Goal: Transaction & Acquisition: Purchase product/service

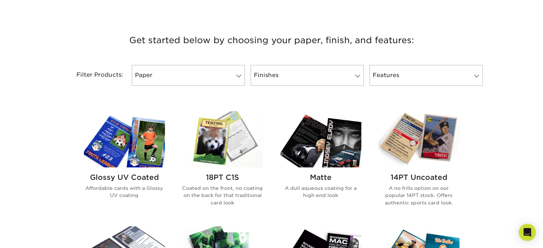
scroll to position [250, 0]
click at [224, 71] on link "Paper" at bounding box center [188, 75] width 113 height 21
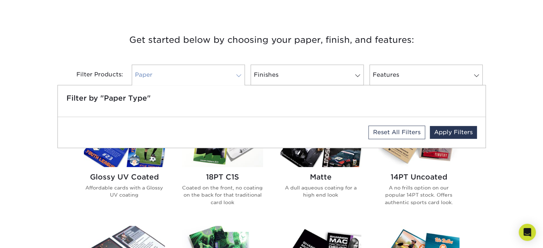
click at [224, 71] on link "Paper" at bounding box center [188, 75] width 113 height 21
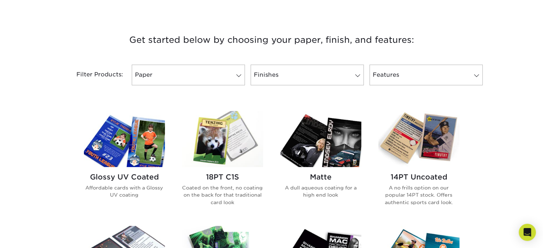
click at [229, 152] on img at bounding box center [222, 139] width 81 height 56
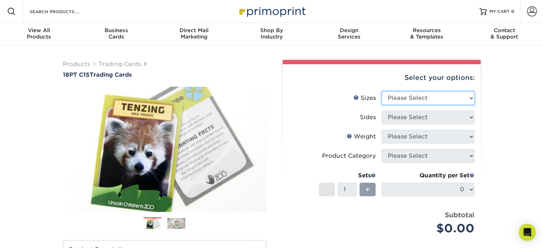
click at [444, 97] on select "Please Select 2.5" x 3.5"" at bounding box center [428, 98] width 93 height 14
select select "2.50x3.50"
click at [382, 91] on select "Please Select 2.5" x 3.5"" at bounding box center [428, 98] width 93 height 14
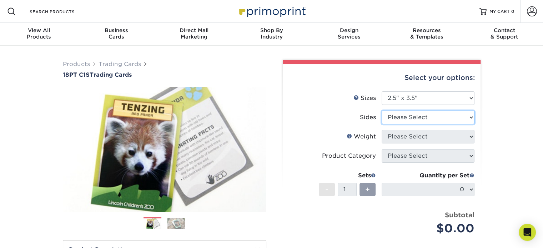
click at [405, 121] on select "Please Select Print Both Sides Print Front Only" at bounding box center [428, 118] width 93 height 14
select select "13abbda7-1d64-4f25-8bb2-c179b224825d"
click at [382, 111] on select "Please Select Print Both Sides Print Front Only" at bounding box center [428, 118] width 93 height 14
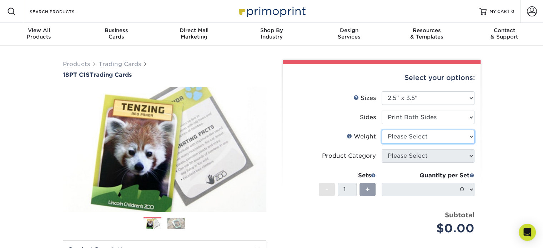
click at [403, 135] on select "Please Select 18PT C1S" at bounding box center [428, 137] width 93 height 14
select select "18PTC1S"
click at [382, 130] on select "Please Select 18PT C1S" at bounding box center [428, 137] width 93 height 14
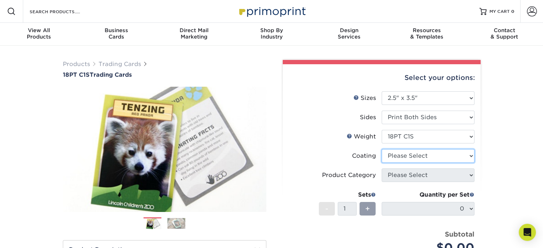
click at [403, 156] on select at bounding box center [428, 156] width 93 height 14
select select "3e7618de-abca-4bda-9f97-8b9129e913d8"
click at [382, 149] on select at bounding box center [428, 156] width 93 height 14
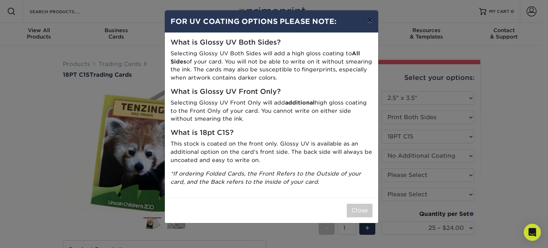
click at [367, 19] on button "×" at bounding box center [370, 20] width 16 height 20
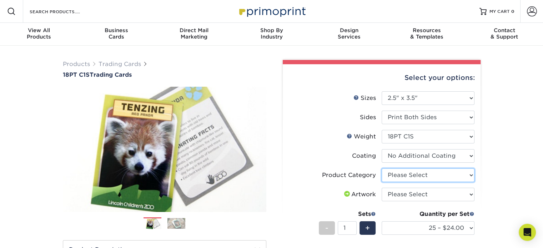
click at [402, 175] on select "Please Select Trading Cards" at bounding box center [428, 176] width 93 height 14
select select "c2f9bce9-36c2-409d-b101-c29d9d031e18"
click at [382, 169] on select "Please Select Trading Cards" at bounding box center [428, 176] width 93 height 14
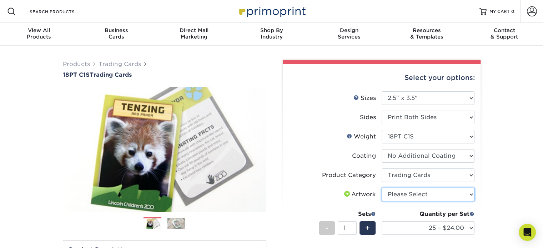
click at [403, 195] on select "Please Select I will upload files I need a design - $100" at bounding box center [428, 195] width 93 height 14
select select "upload"
click at [382, 188] on select "Please Select I will upload files I need a design - $100" at bounding box center [428, 195] width 93 height 14
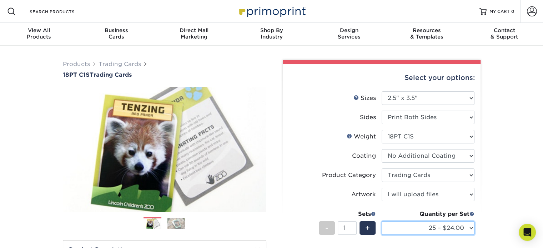
click at [403, 230] on select "25 – $24.00 50 – $27.00 75 – $35.00 100 – $39.00 250 – $45.00 500 – $55.00 1000…" at bounding box center [428, 228] width 93 height 14
select select "100 – $39.00"
click at [382, 221] on select "25 – $24.00 50 – $27.00 75 – $35.00 100 – $39.00 250 – $45.00 500 – $55.00 1000…" at bounding box center [428, 228] width 93 height 14
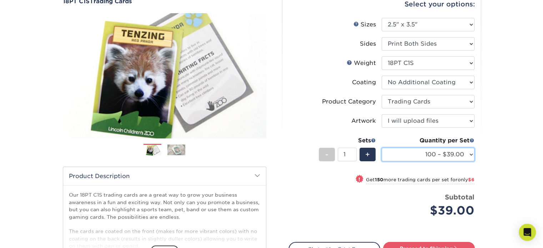
scroll to position [71, 0]
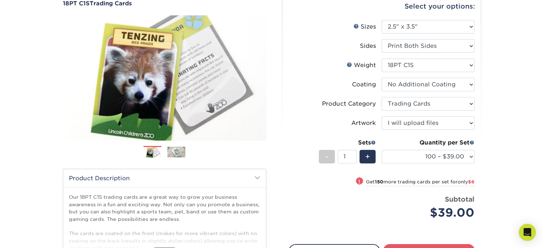
click at [435, 143] on div "Quantity per Set" at bounding box center [428, 143] width 93 height 9
click at [432, 155] on select "25 – $24.00 50 – $27.00 75 – $35.00 100 – $39.00 250 – $45.00 500 – $55.00 1000…" at bounding box center [428, 157] width 93 height 14
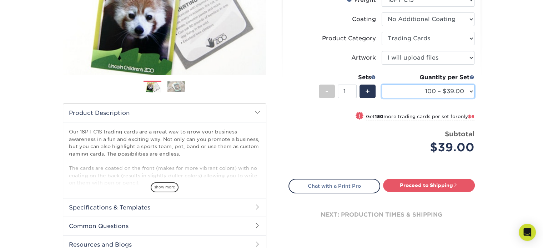
scroll to position [143, 0]
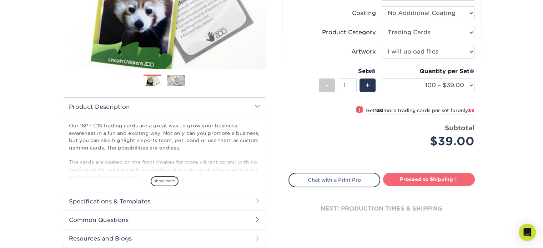
click at [421, 179] on link "Proceed to Shipping" at bounding box center [429, 179] width 92 height 13
type input "Set 1"
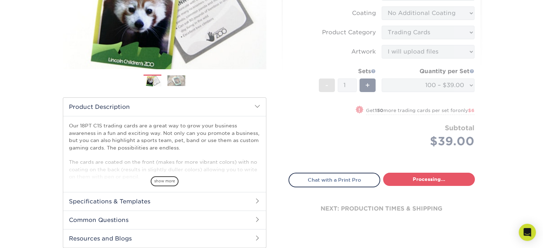
select select "9109923d-7058-4033-817a-6a9dd4fe8c96"
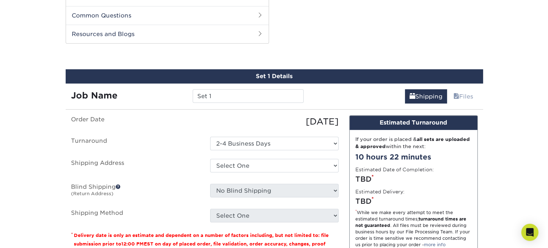
scroll to position [355, 0]
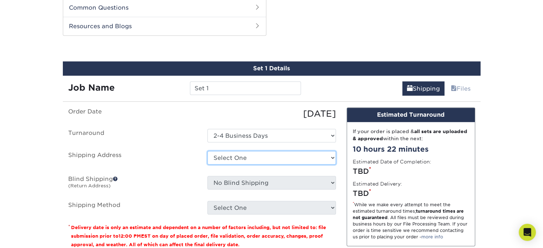
click at [237, 160] on select "Select One + Add New Address - Login" at bounding box center [271, 158] width 129 height 14
select select "newaddress"
click at [207, 151] on select "Select One + Add New Address - Login" at bounding box center [271, 158] width 129 height 14
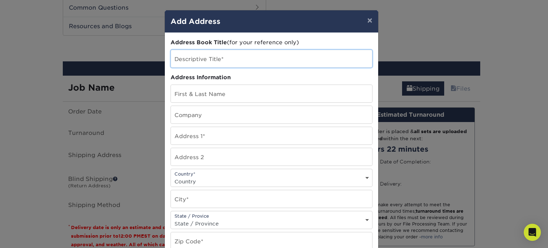
click at [218, 60] on input "text" at bounding box center [271, 58] width 201 height 17
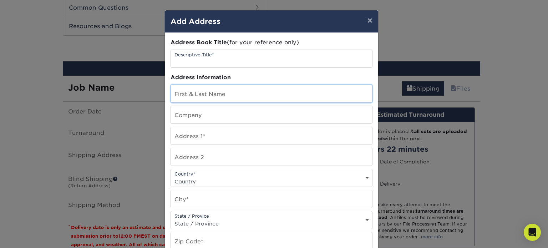
click at [200, 97] on input "text" at bounding box center [271, 93] width 201 height 17
type input "Mitch Brewer"
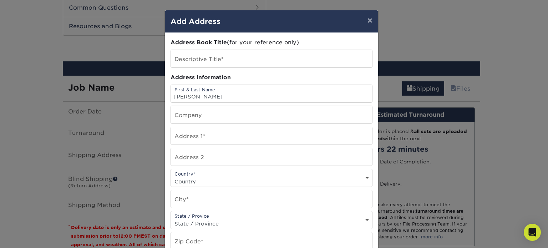
type input "4473 Skwetu Ave"
select select "CA"
type input "Sechelt"
select select "BC"
type input "V7Z 0B3"
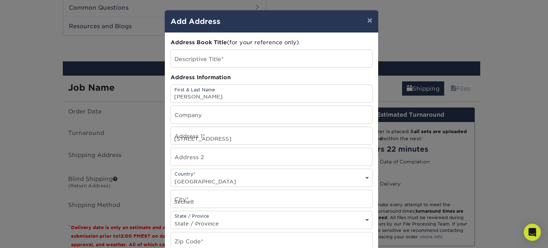
type input "6048853785"
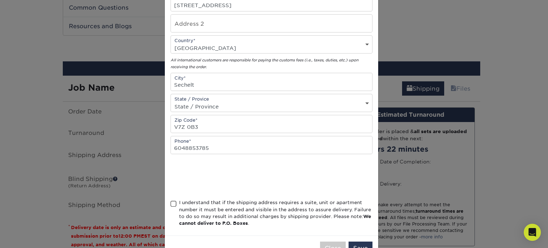
scroll to position [143, 0]
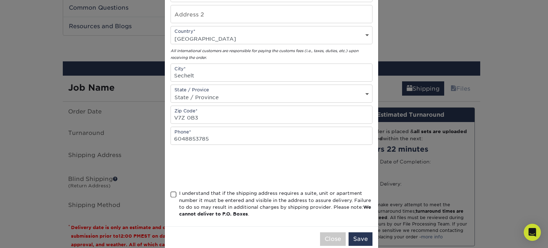
click at [171, 192] on span at bounding box center [174, 194] width 6 height 7
click at [0, 0] on input "I understand that if the shipping address requires a suite, unit or apartment n…" at bounding box center [0, 0] width 0 height 0
click at [353, 236] on button "Save" at bounding box center [361, 239] width 24 height 14
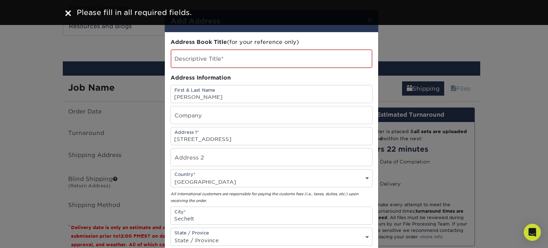
scroll to position [0, 0]
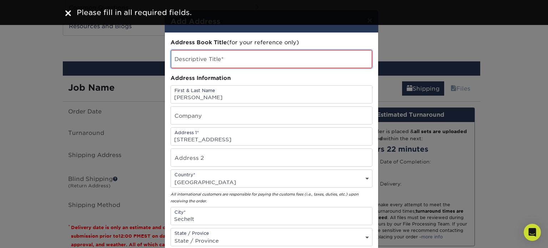
click at [207, 51] on input "text" at bounding box center [271, 59] width 201 height 18
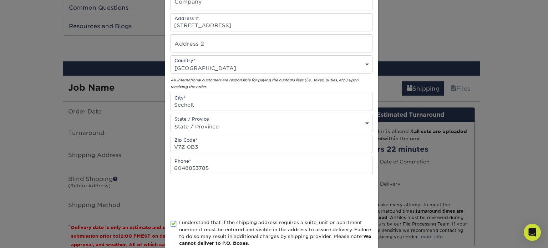
scroll to position [155, 0]
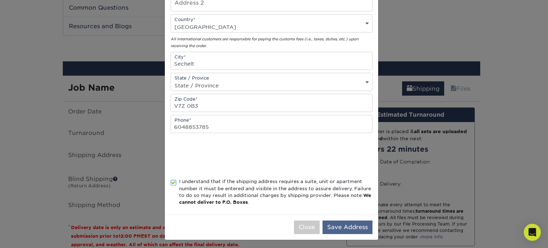
type input "Blood Force"
click at [352, 225] on button "Save Address" at bounding box center [348, 228] width 50 height 14
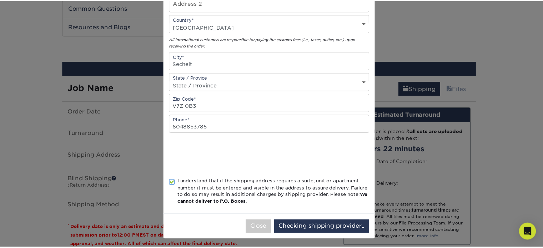
scroll to position [0, 0]
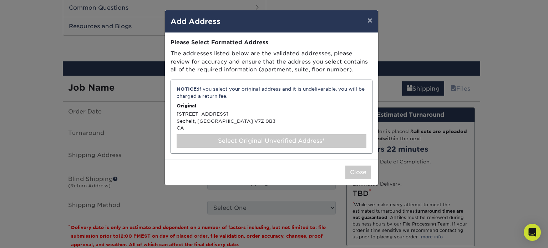
click at [222, 119] on div "NOTICE: If you select your original address and it is undeliverable, you will b…" at bounding box center [272, 117] width 202 height 74
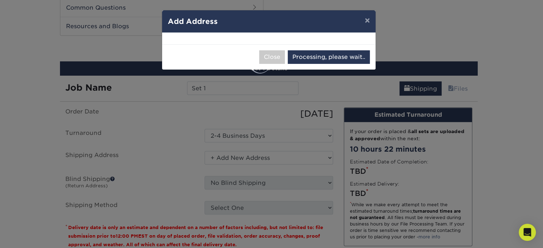
select select "285768"
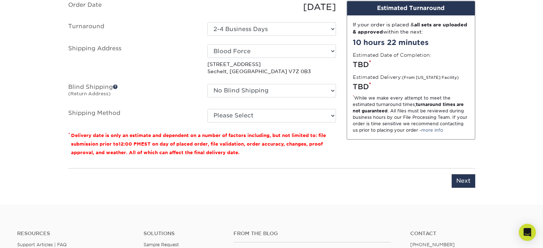
scroll to position [462, 0]
click at [458, 182] on input "Next" at bounding box center [464, 181] width 24 height 14
type input "Next"
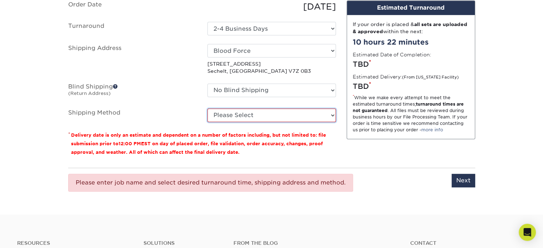
click at [273, 111] on select "Please Select Standard (+$30.43) Worldwide Expedited (+$43.95) Saver (+$47.47)" at bounding box center [271, 116] width 129 height 14
select select "11"
click at [207, 109] on select "Please Select Standard (+$30.43) Worldwide Expedited (+$43.95) Saver (+$47.47)" at bounding box center [271, 116] width 129 height 14
click at [299, 118] on select "Please Select Standard (+$30.43) Worldwide Expedited (+$43.95) Saver (+$47.47)" at bounding box center [271, 116] width 129 height 14
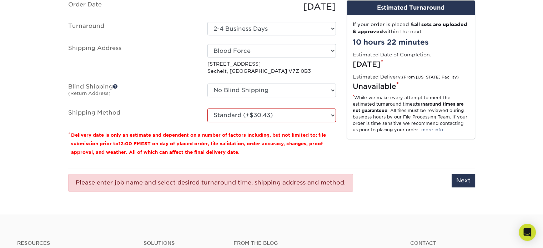
click at [390, 187] on div "Please enter job name and select desired turnaround time, shipping address and …" at bounding box center [271, 183] width 407 height 30
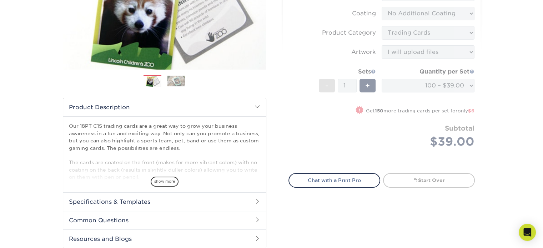
scroll to position [141, 0]
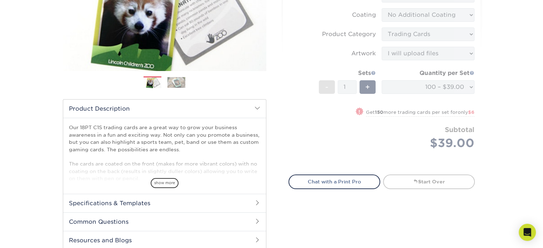
drag, startPoint x: 415, startPoint y: 147, endPoint x: 416, endPoint y: 143, distance: 4.1
click at [415, 147] on form "Sizes Help Sizes Please Select 2.5" x 3.5" Sides Please Select 18PT C1S" at bounding box center [382, 58] width 186 height 216
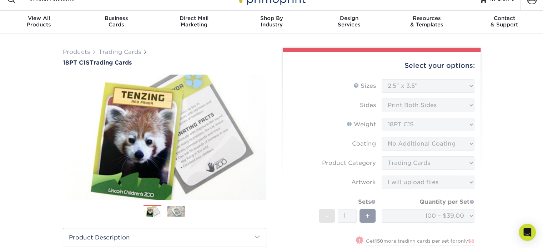
scroll to position [0, 0]
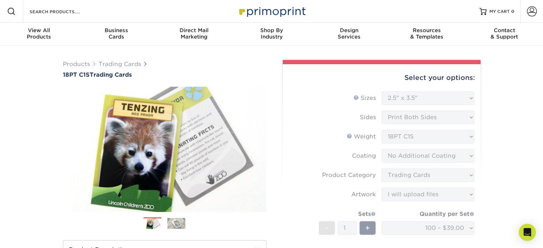
click at [409, 122] on form "Sizes Help Sizes Please Select 2.5" x 3.5" Sides Please Select 18PT C1S" at bounding box center [382, 199] width 186 height 216
click at [410, 134] on form "Sizes Help Sizes Please Select 2.5" x 3.5" Sides Please Select 18PT C1S" at bounding box center [382, 199] width 186 height 216
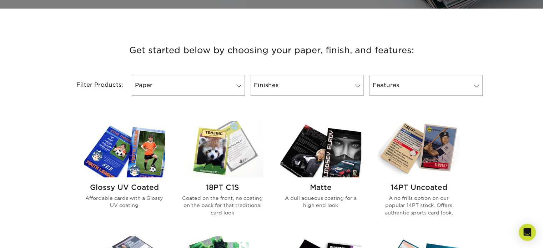
scroll to position [250, 0]
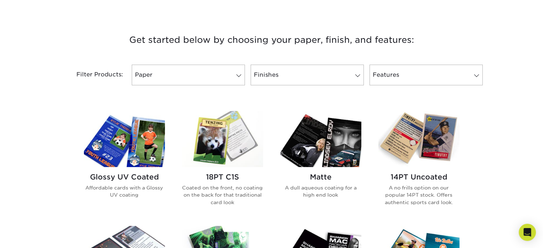
click at [230, 154] on img at bounding box center [222, 139] width 81 height 56
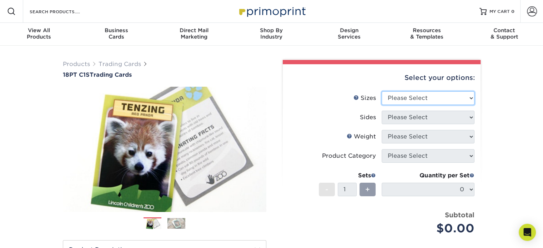
click at [427, 100] on select "Please Select 2.5" x 3.5"" at bounding box center [428, 98] width 93 height 14
select select "2.50x3.50"
click at [382, 91] on select "Please Select 2.5" x 3.5"" at bounding box center [428, 98] width 93 height 14
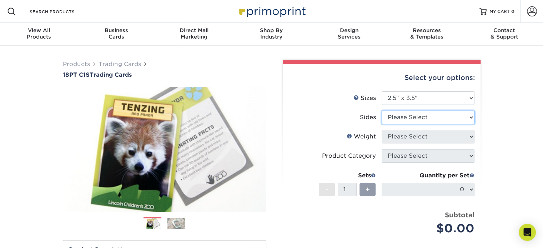
click at [415, 118] on select "Please Select Print Both Sides Print Front Only" at bounding box center [428, 118] width 93 height 14
select select "13abbda7-1d64-4f25-8bb2-c179b224825d"
click at [382, 111] on select "Please Select Print Both Sides Print Front Only" at bounding box center [428, 118] width 93 height 14
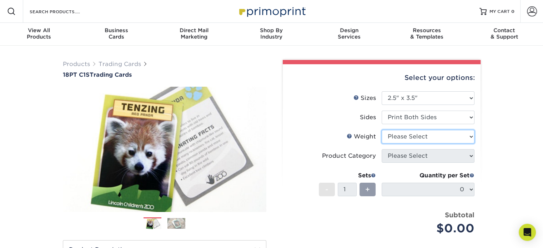
click at [411, 134] on select "Please Select 18PT C1S" at bounding box center [428, 137] width 93 height 14
select select "18PTC1S"
click at [382, 130] on select "Please Select 18PT C1S" at bounding box center [428, 137] width 93 height 14
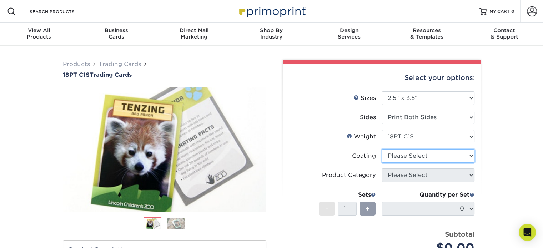
click at [413, 153] on select at bounding box center [428, 156] width 93 height 14
select select "3e7618de-abca-4bda-9f97-8b9129e913d8"
click at [382, 149] on select at bounding box center [428, 156] width 93 height 14
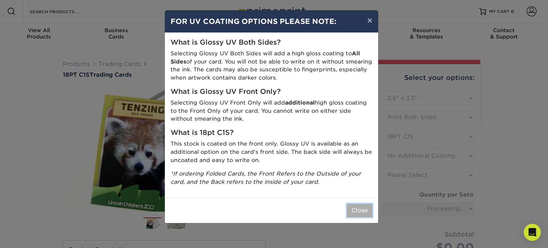
click at [358, 215] on button "Close" at bounding box center [360, 211] width 26 height 14
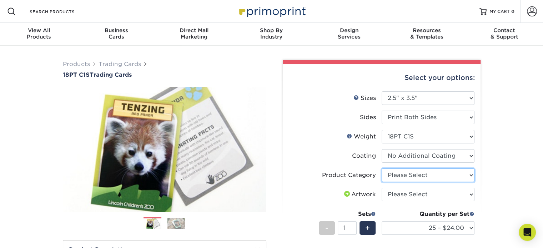
click at [413, 173] on select "Please Select Trading Cards" at bounding box center [428, 176] width 93 height 14
select select "c2f9bce9-36c2-409d-b101-c29d9d031e18"
click at [382, 169] on select "Please Select Trading Cards" at bounding box center [428, 176] width 93 height 14
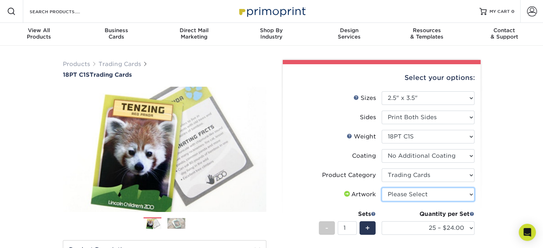
click at [413, 190] on select "Please Select I will upload files I need a design - $100" at bounding box center [428, 195] width 93 height 14
select select "upload"
click at [382, 188] on select "Please Select I will upload files I need a design - $100" at bounding box center [428, 195] width 93 height 14
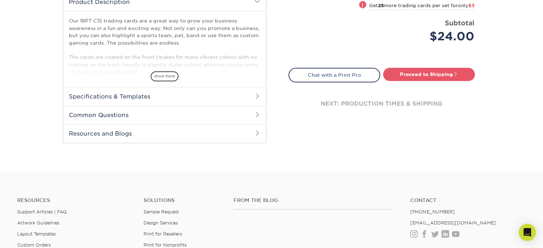
scroll to position [250, 0]
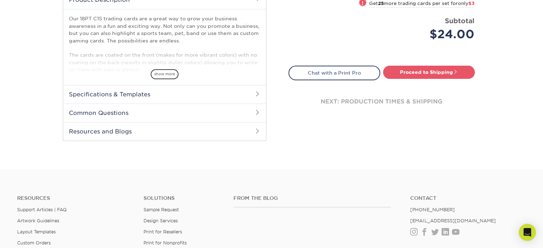
click at [434, 68] on link "Proceed to Shipping" at bounding box center [429, 72] width 92 height 13
type input "Set 1"
select select "93496b82-97d9-442a-849d-a6c043c823b6"
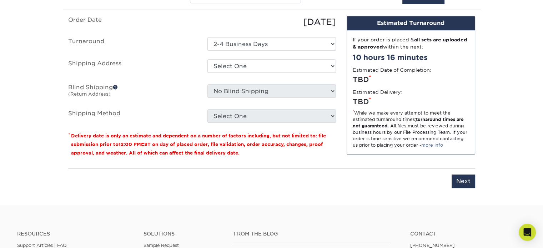
scroll to position [391, 0]
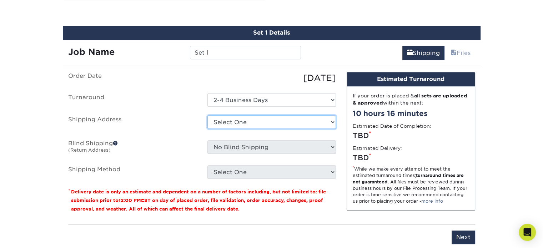
click at [247, 124] on select "Select One Blood Force + Add New Address - Login" at bounding box center [271, 122] width 129 height 14
select select "285768"
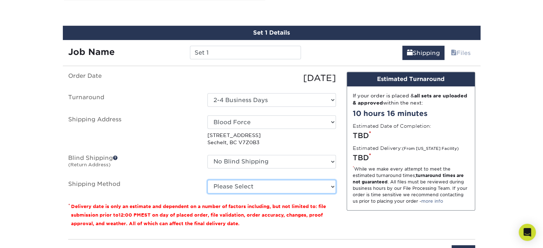
click at [239, 183] on select "Please Select Standard (+$28.54) Worldwide Expedited (+$42.06) Saver (+$45.57)" at bounding box center [271, 187] width 129 height 14
select select "11"
click at [207, 180] on select "Please Select Standard (+$28.54) Worldwide Expedited (+$42.06) Saver (+$45.57)" at bounding box center [271, 187] width 129 height 14
